Goal: Task Accomplishment & Management: Manage account settings

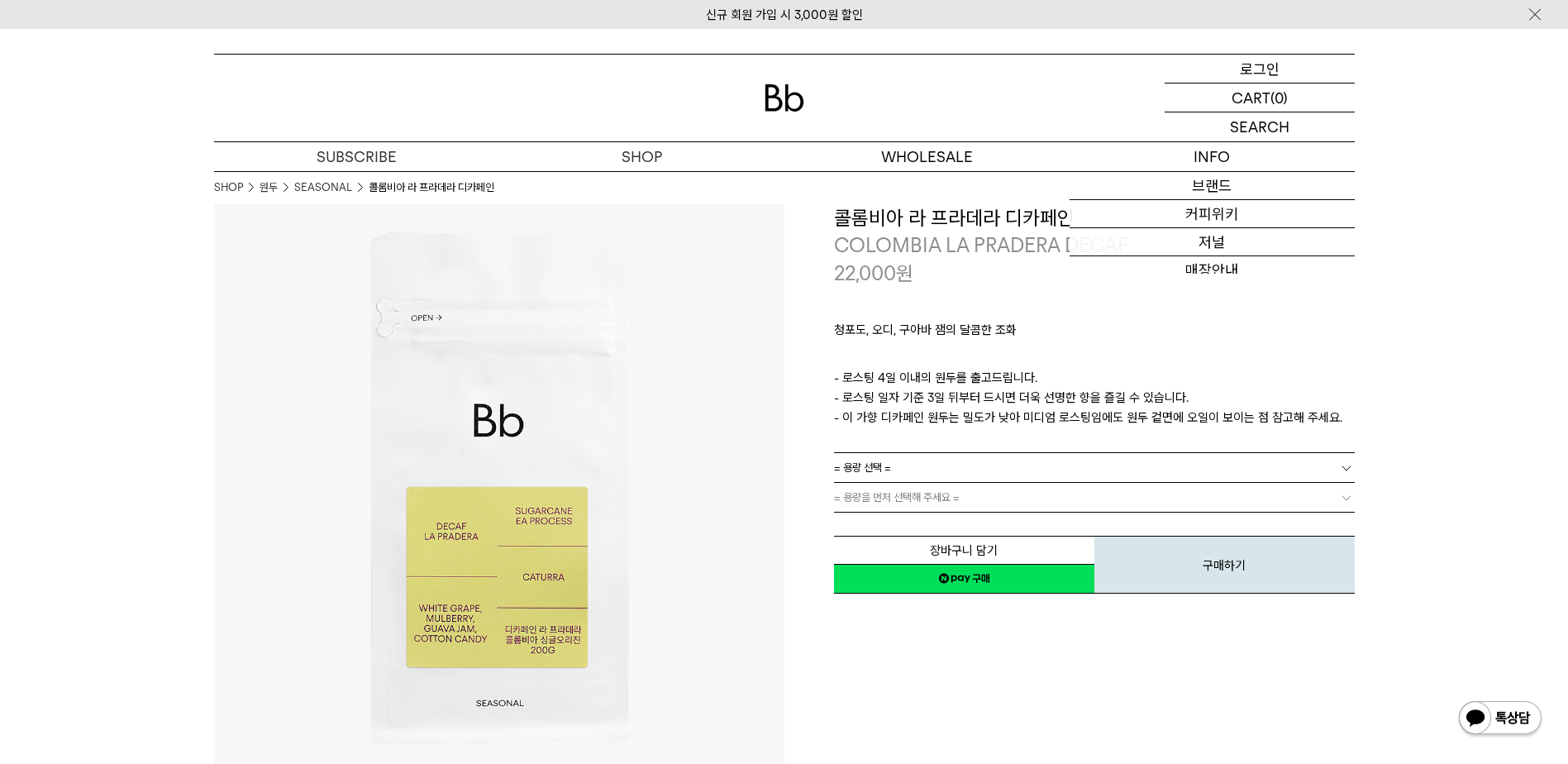
drag, startPoint x: 0, startPoint y: 0, endPoint x: 1284, endPoint y: 55, distance: 1285.2
click at [1284, 55] on div "LOGIN 로그인" at bounding box center [1259, 68] width 190 height 28
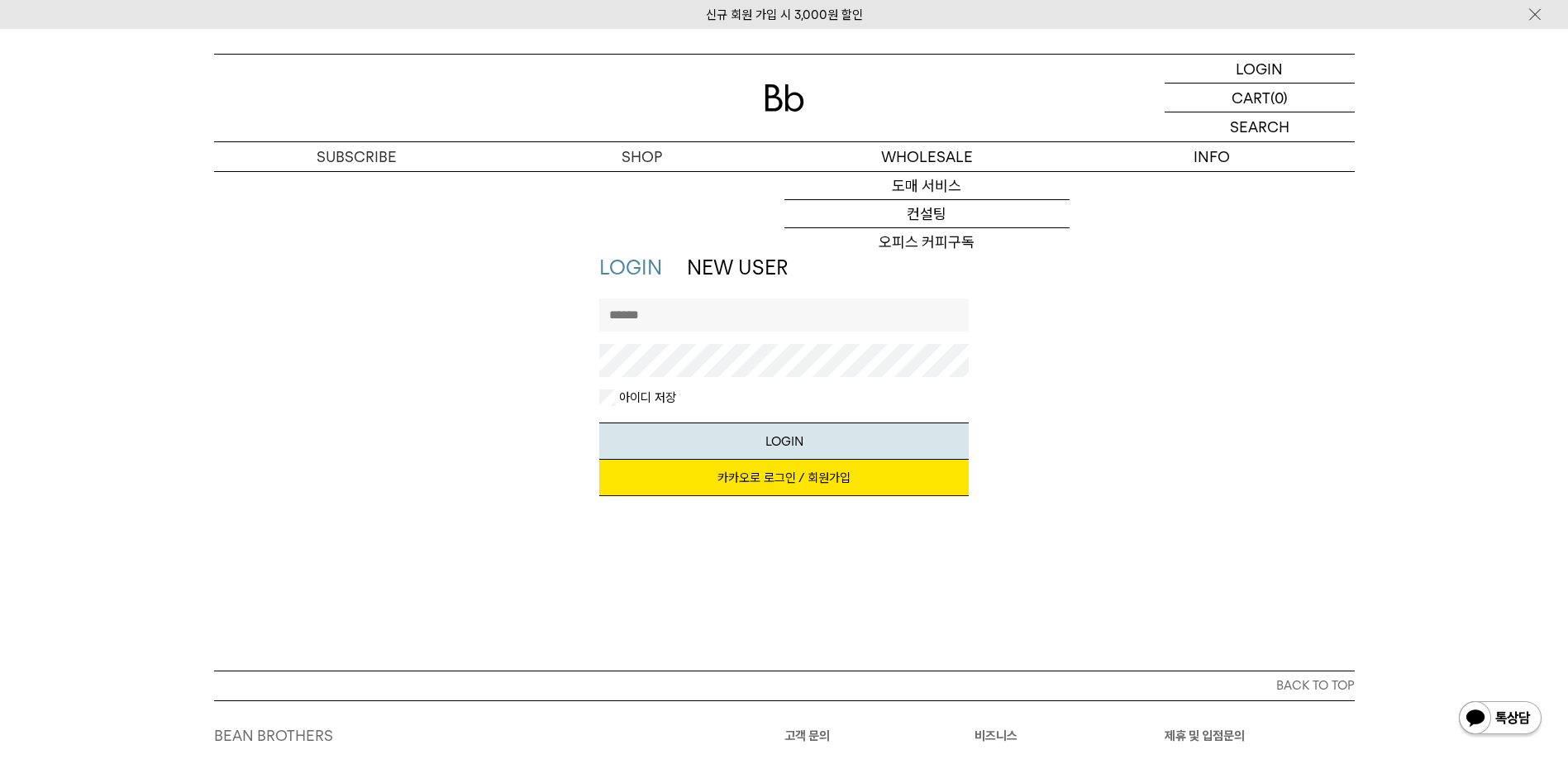
click at [741, 311] on input "text" at bounding box center [784, 314] width 369 height 33
type input "*********"
click at [599, 423] on button "LOGIN" at bounding box center [784, 441] width 369 height 37
click at [778, 487] on link "카카오로 로그인 / 회원가입" at bounding box center [784, 478] width 369 height 36
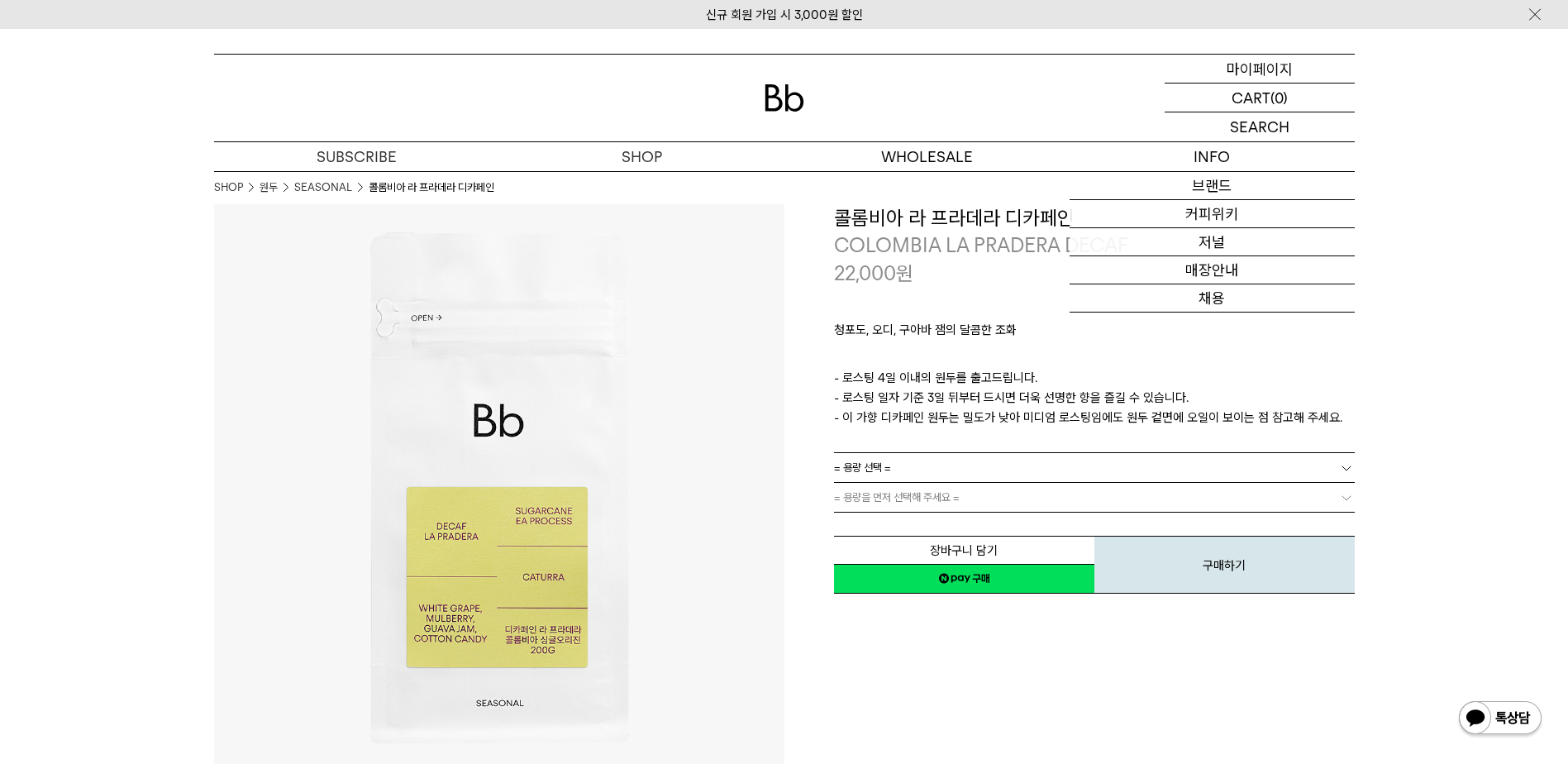
click at [1251, 66] on p "마이페이지" at bounding box center [1260, 68] width 66 height 28
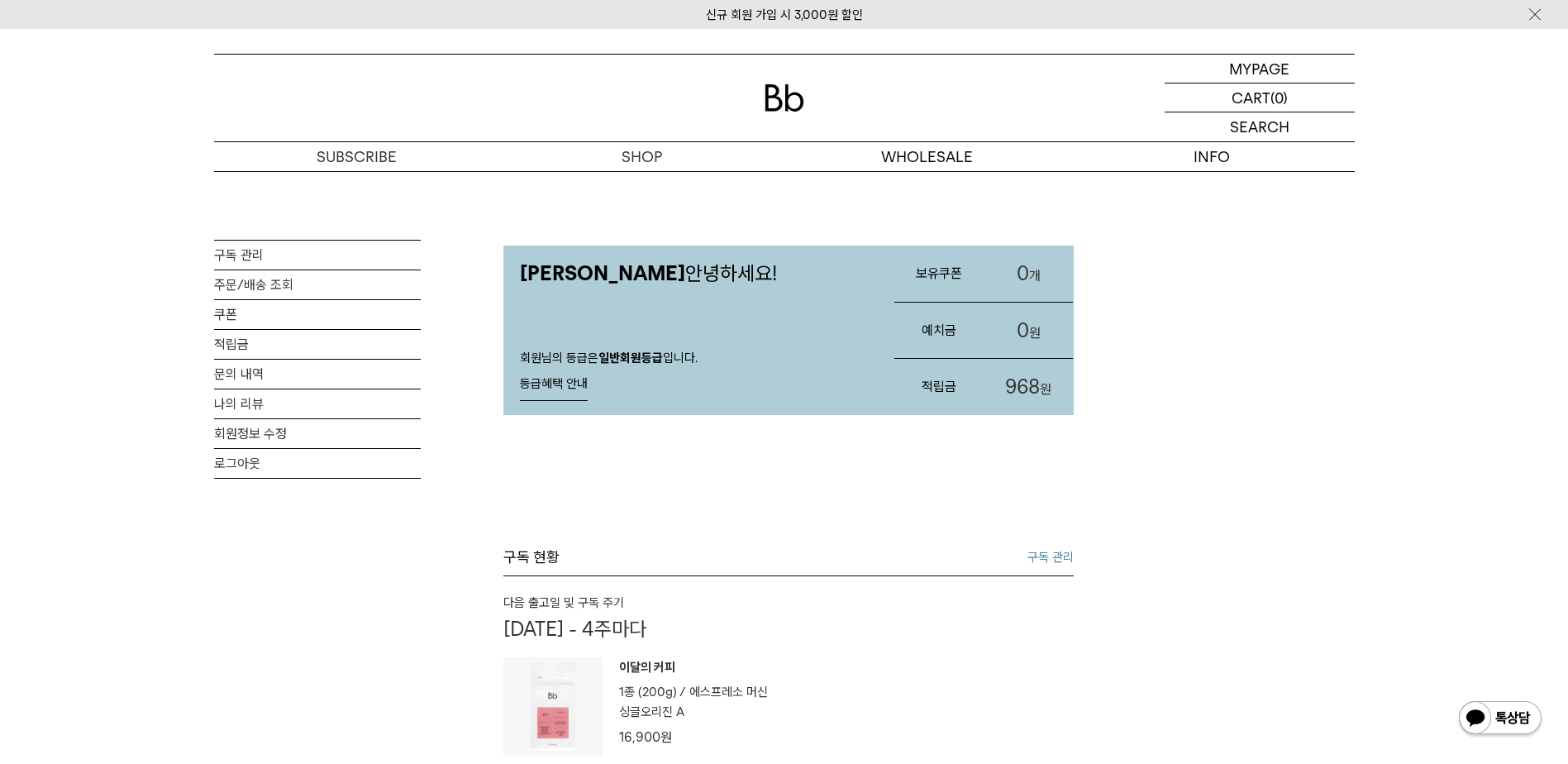
scroll to position [330, 0]
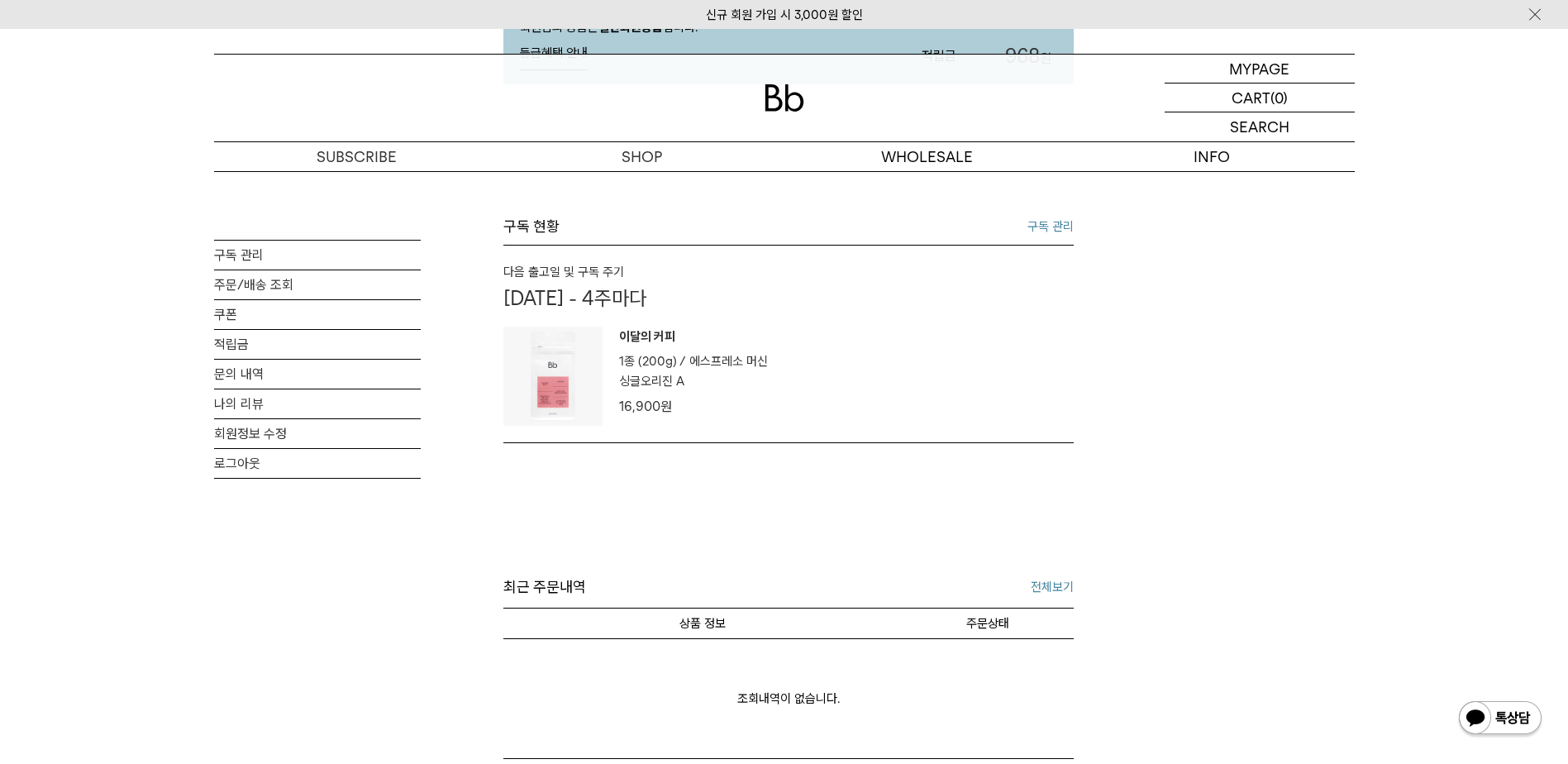
click at [1057, 221] on link "구독 관리" at bounding box center [1050, 226] width 47 height 19
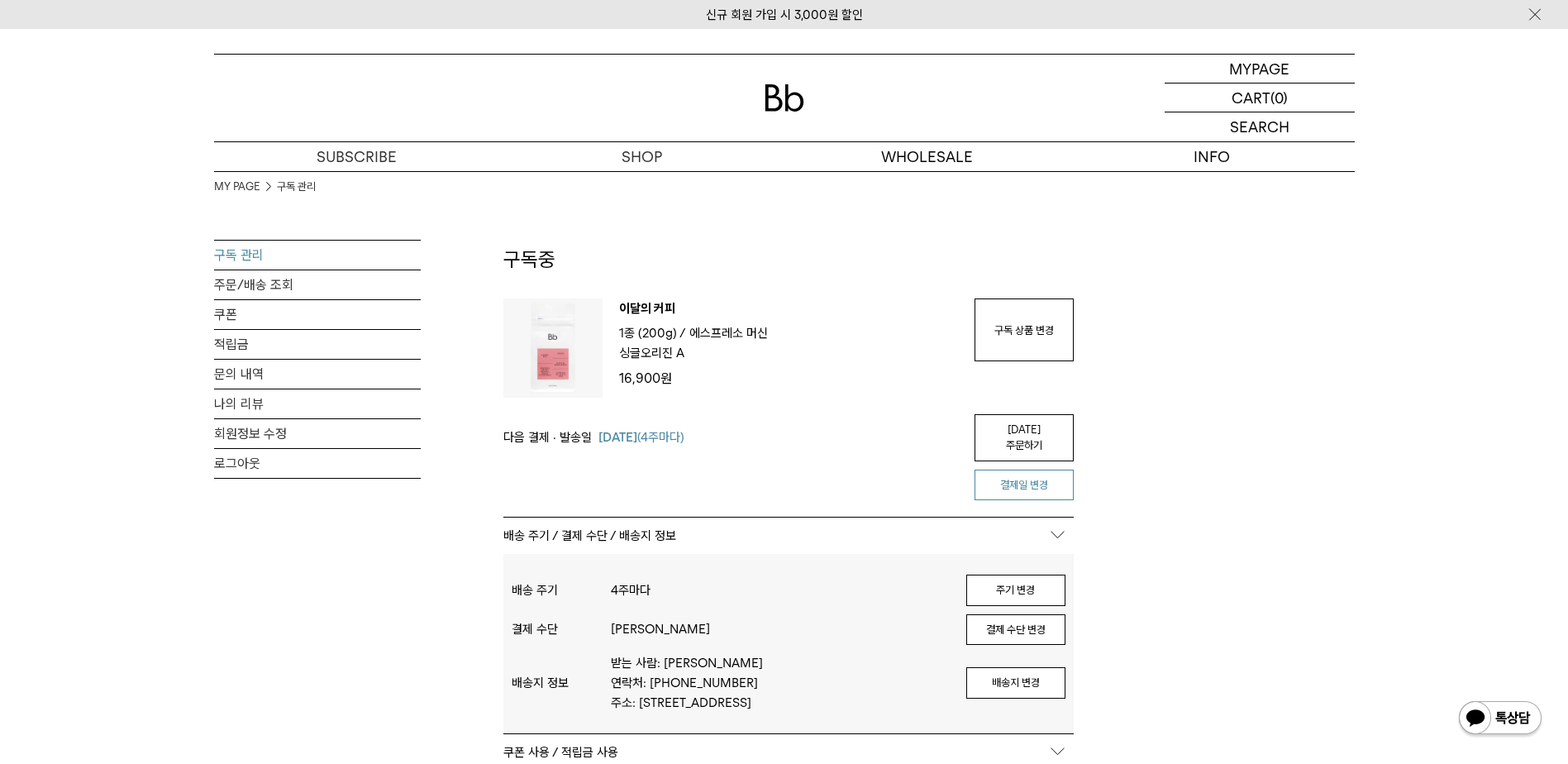
click at [1016, 471] on button "결제일 변경" at bounding box center [1024, 484] width 99 height 31
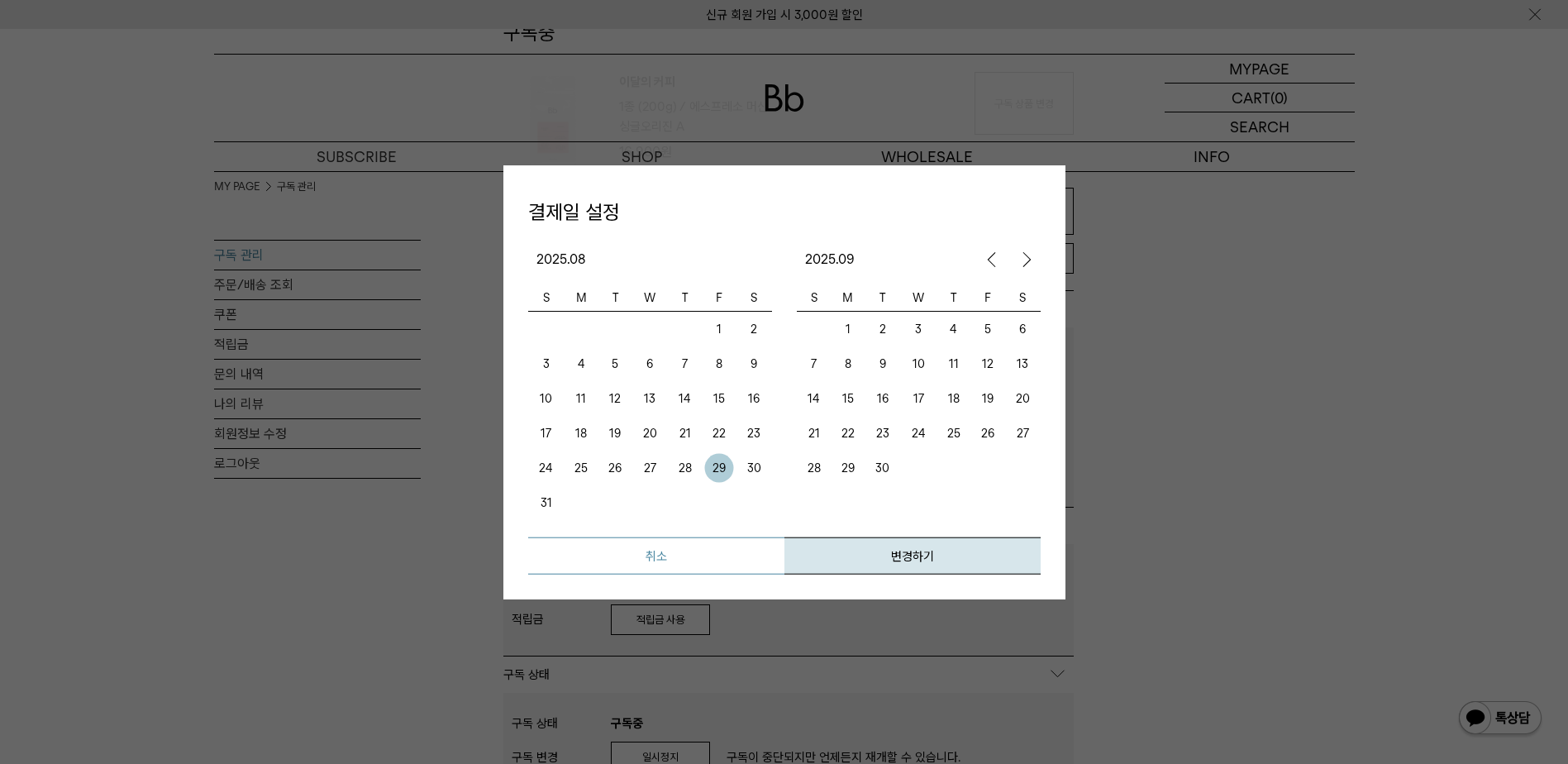
scroll to position [248, 0]
click at [733, 547] on button "취소" at bounding box center [656, 555] width 257 height 37
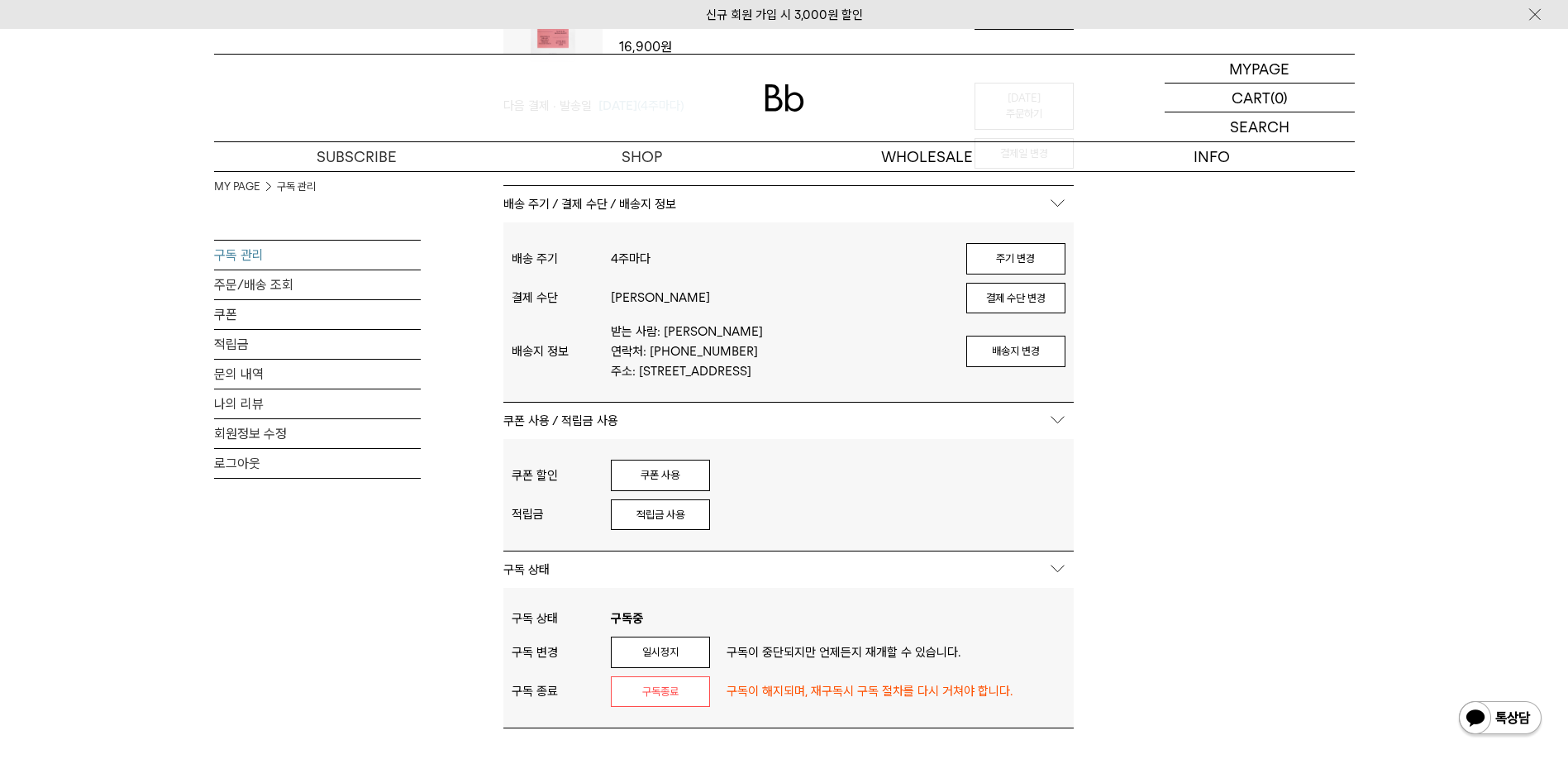
scroll to position [579, 0]
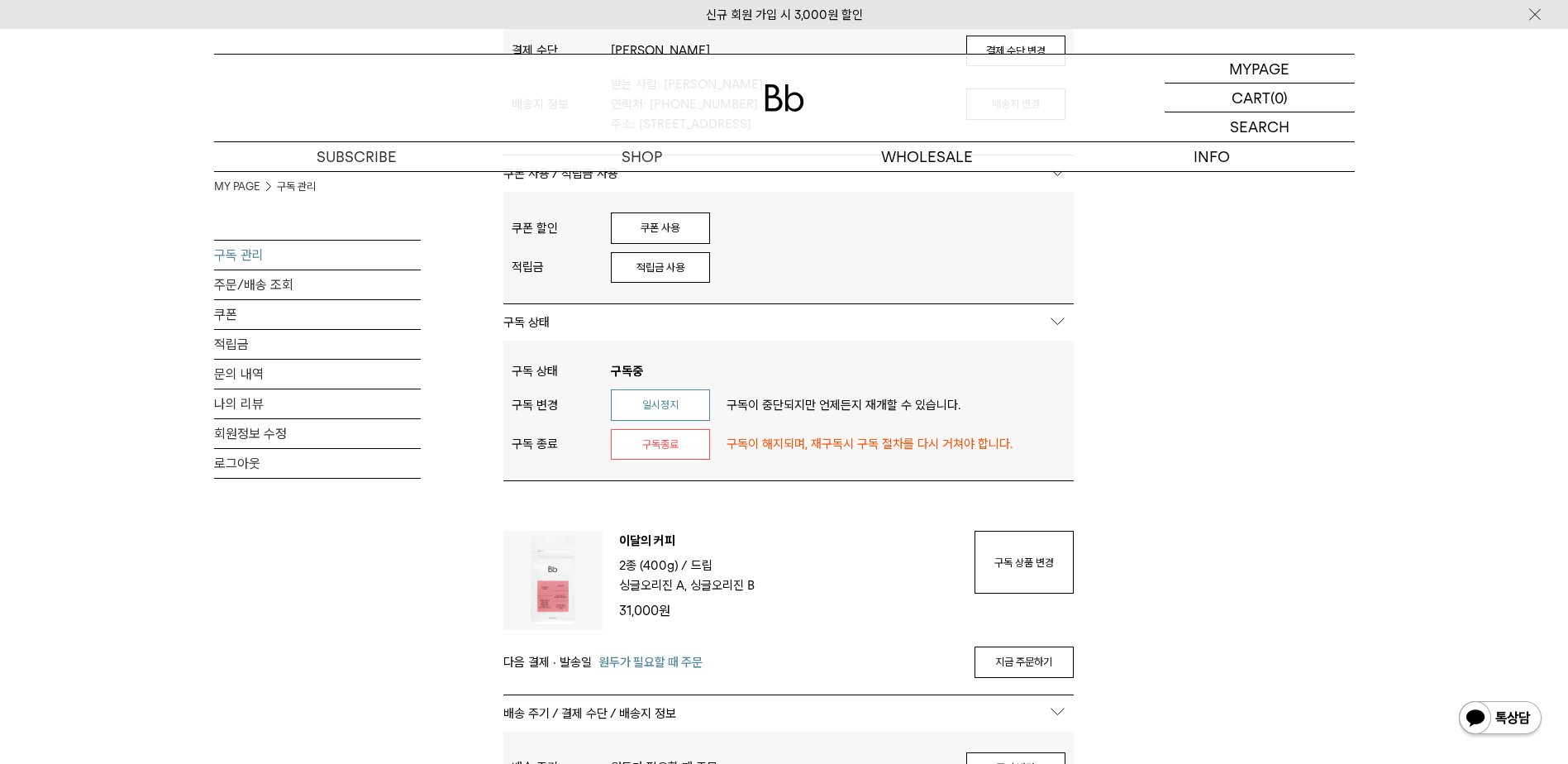
click at [680, 409] on button "일시정지" at bounding box center [660, 405] width 99 height 31
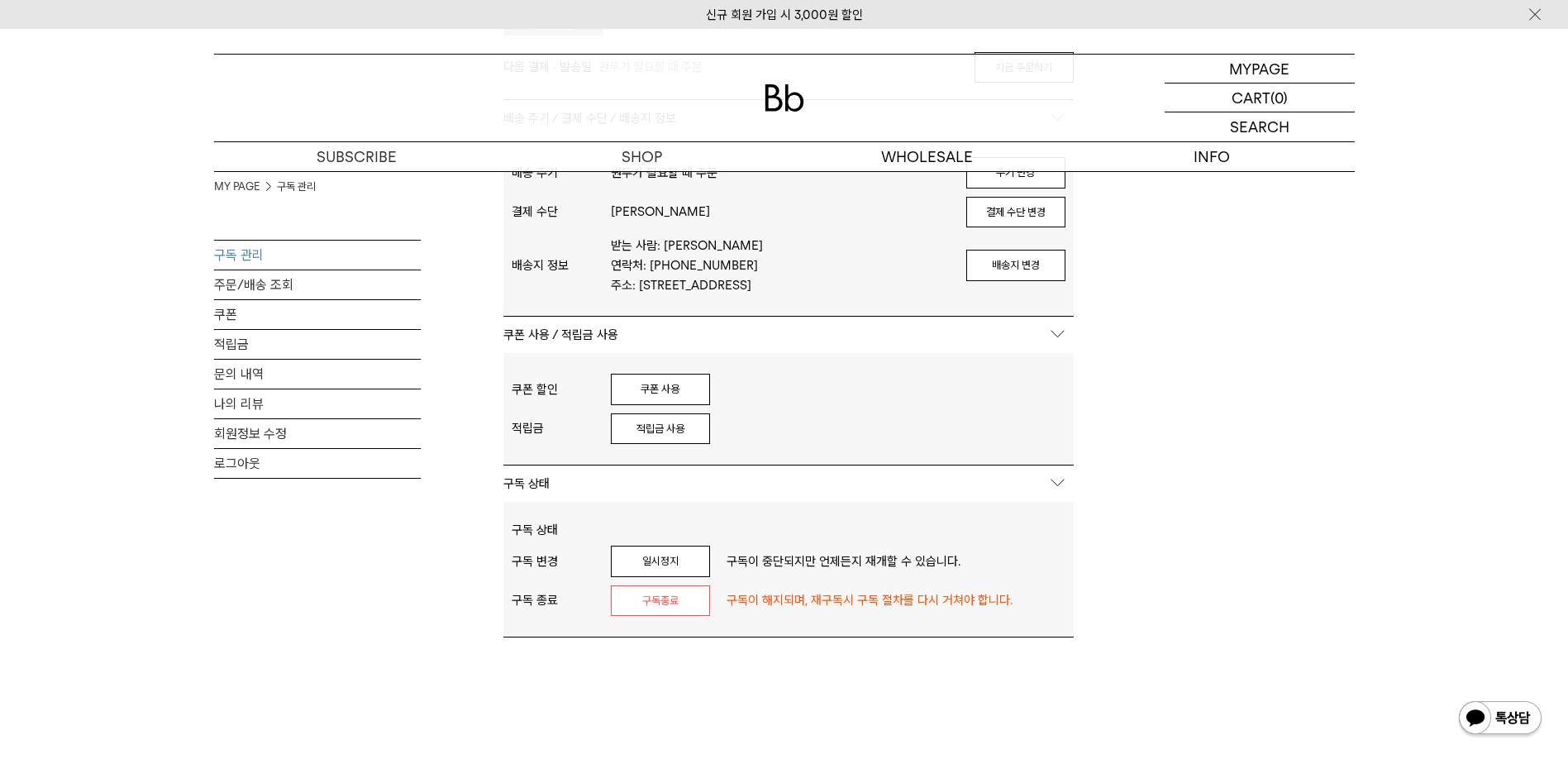
scroll to position [324, 0]
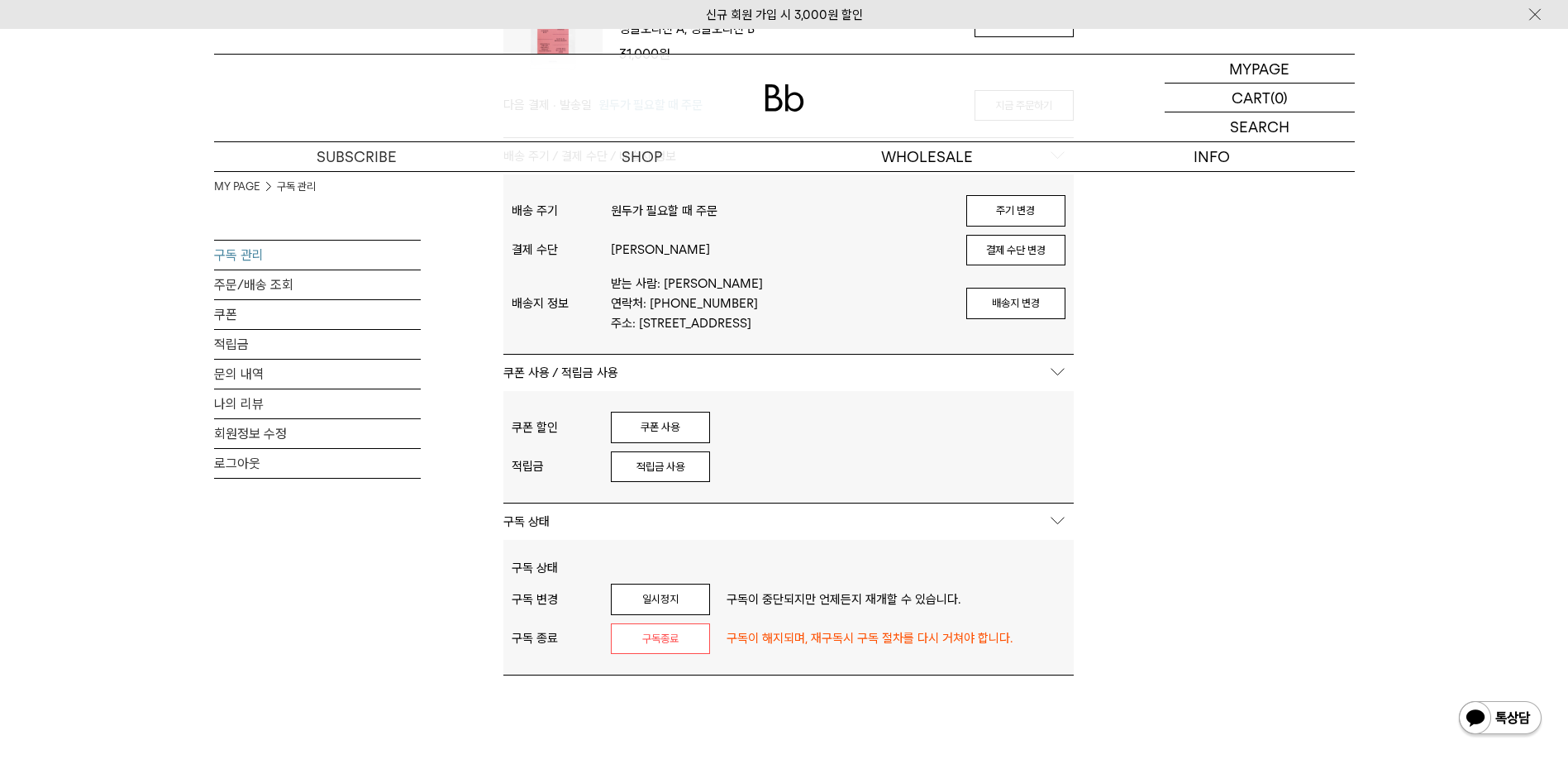
click at [1201, 341] on div "MY PAGE 구독 관리 구독 관리 주문/배송 조회 쿠폰 적립금 문의 내역 나의 리뷰 회원정보 수정 로그아웃 구독중 구독 번호 : 19665 …" at bounding box center [784, 706] width 1140 height 1719
